Goal: Transaction & Acquisition: Purchase product/service

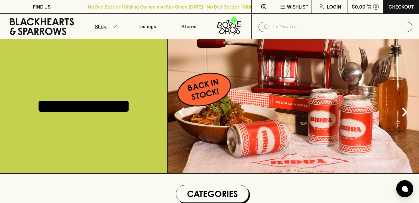
click at [115, 29] on button "Shop" at bounding box center [105, 26] width 42 height 25
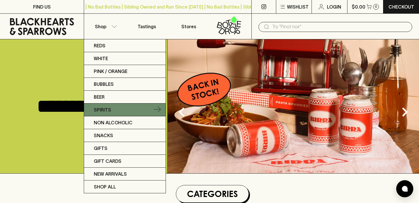
click at [104, 111] on p "Spirits" at bounding box center [102, 109] width 17 height 7
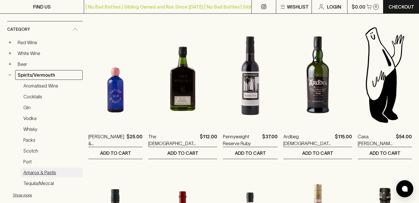
scroll to position [106, 0]
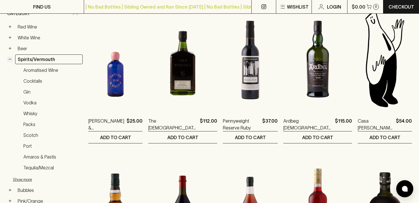
click at [10, 58] on button "−" at bounding box center [10, 59] width 6 height 6
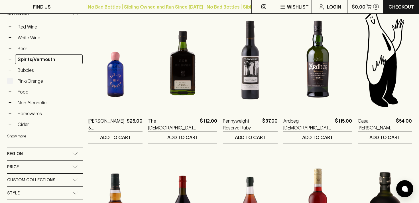
click at [11, 80] on button "+" at bounding box center [10, 81] width 6 height 6
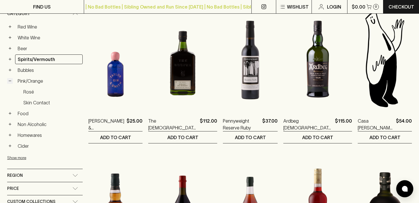
click at [11, 80] on button "−" at bounding box center [10, 81] width 6 height 6
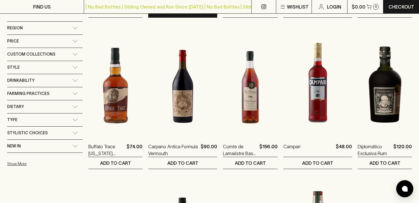
scroll to position [367, 0]
